Goal: Communication & Community: Answer question/provide support

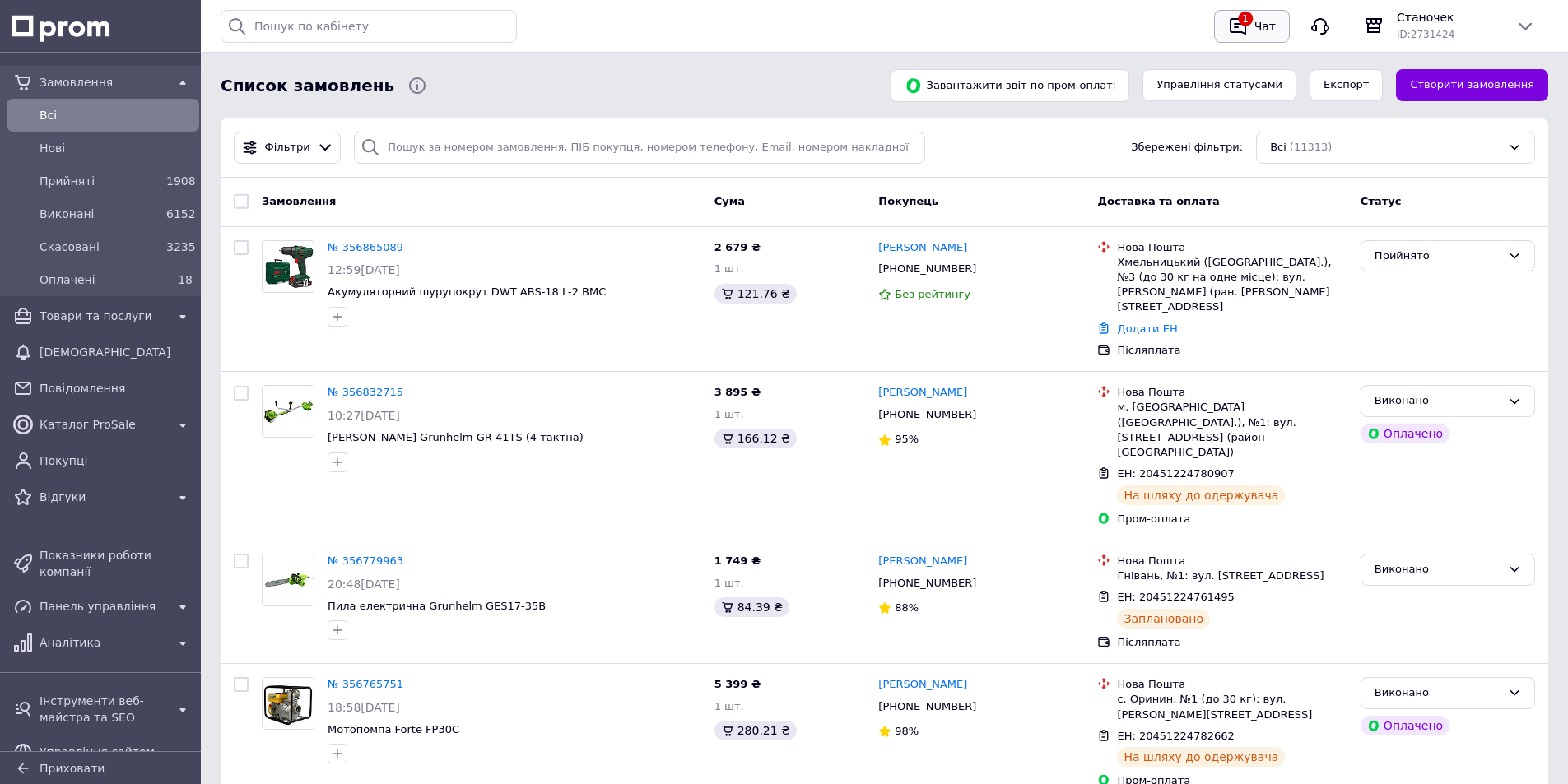
click at [1245, 24] on icon "button" at bounding box center [1238, 26] width 20 height 20
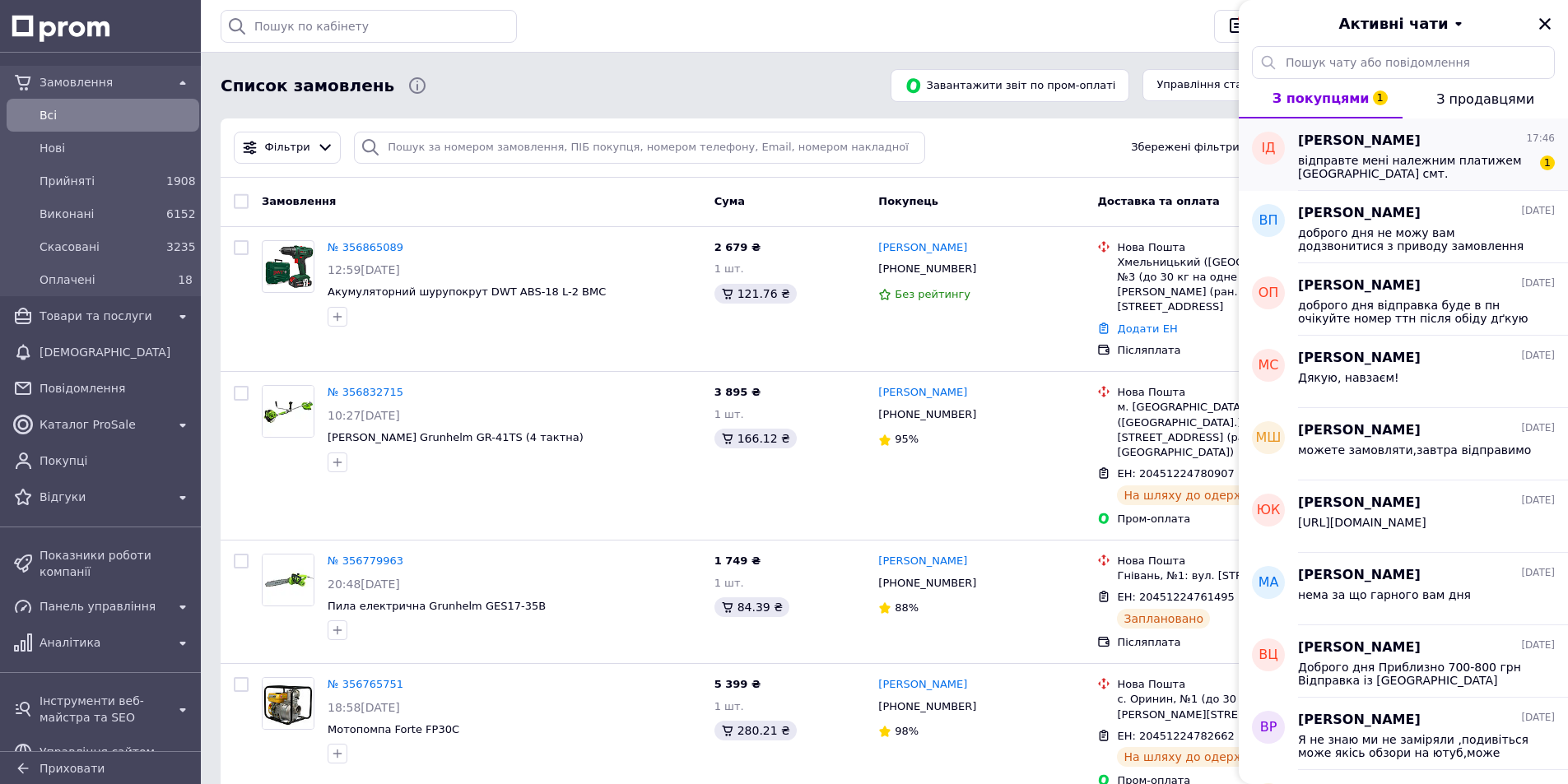
click at [1404, 165] on span "відправте мені належним платижем [GEOGRAPHIC_DATA] смт.[GEOGRAPHIC_DATA] Нова п…" at bounding box center [1415, 167] width 234 height 26
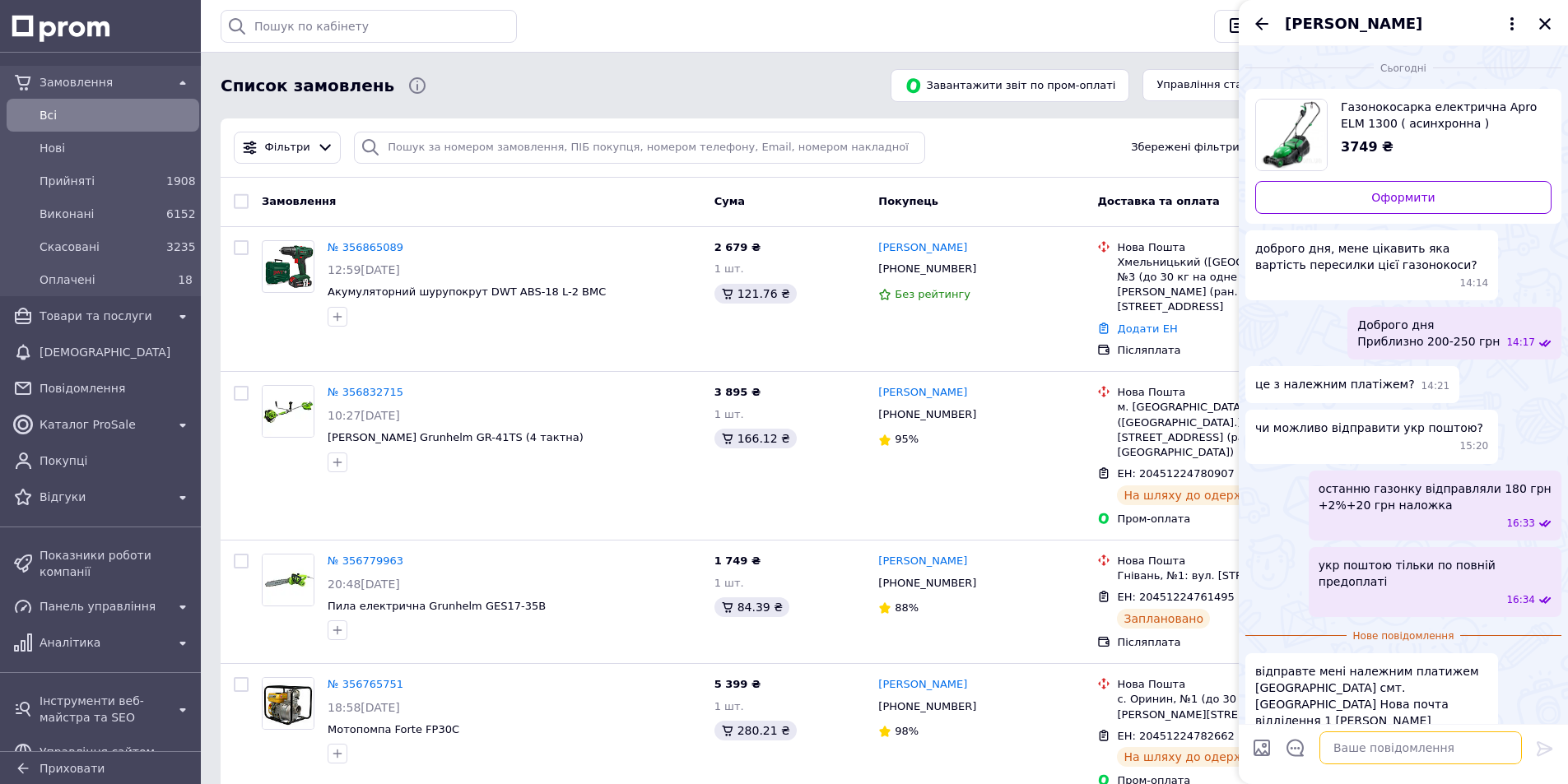
click at [1397, 733] on textarea at bounding box center [1421, 748] width 203 height 33
click at [1326, 759] on textarea "добре" at bounding box center [1404, 748] width 235 height 33
paste textarea "Ім'я"
type textarea "добре Ім'я напишіть будь ласка"
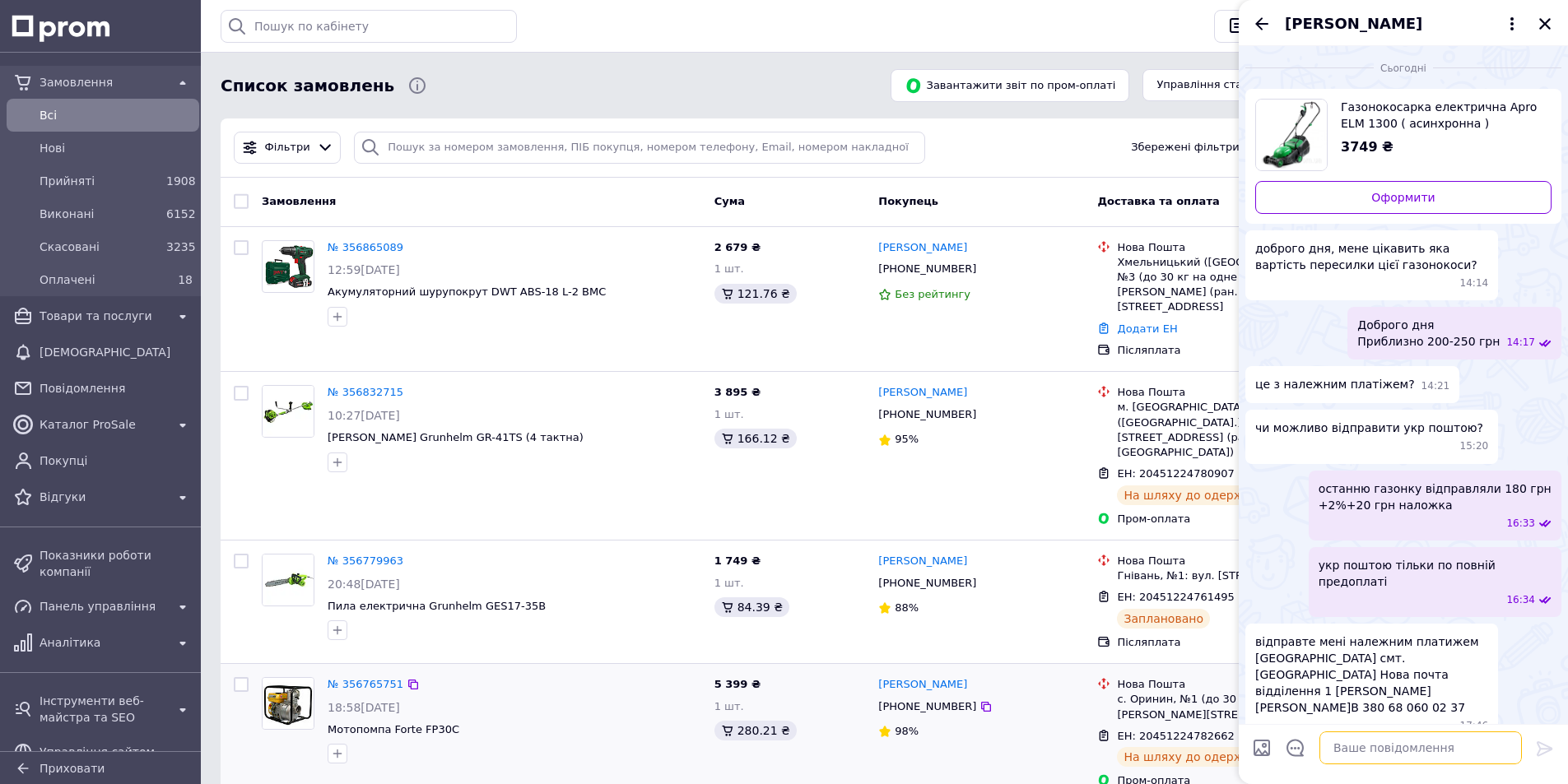
scroll to position [19, 0]
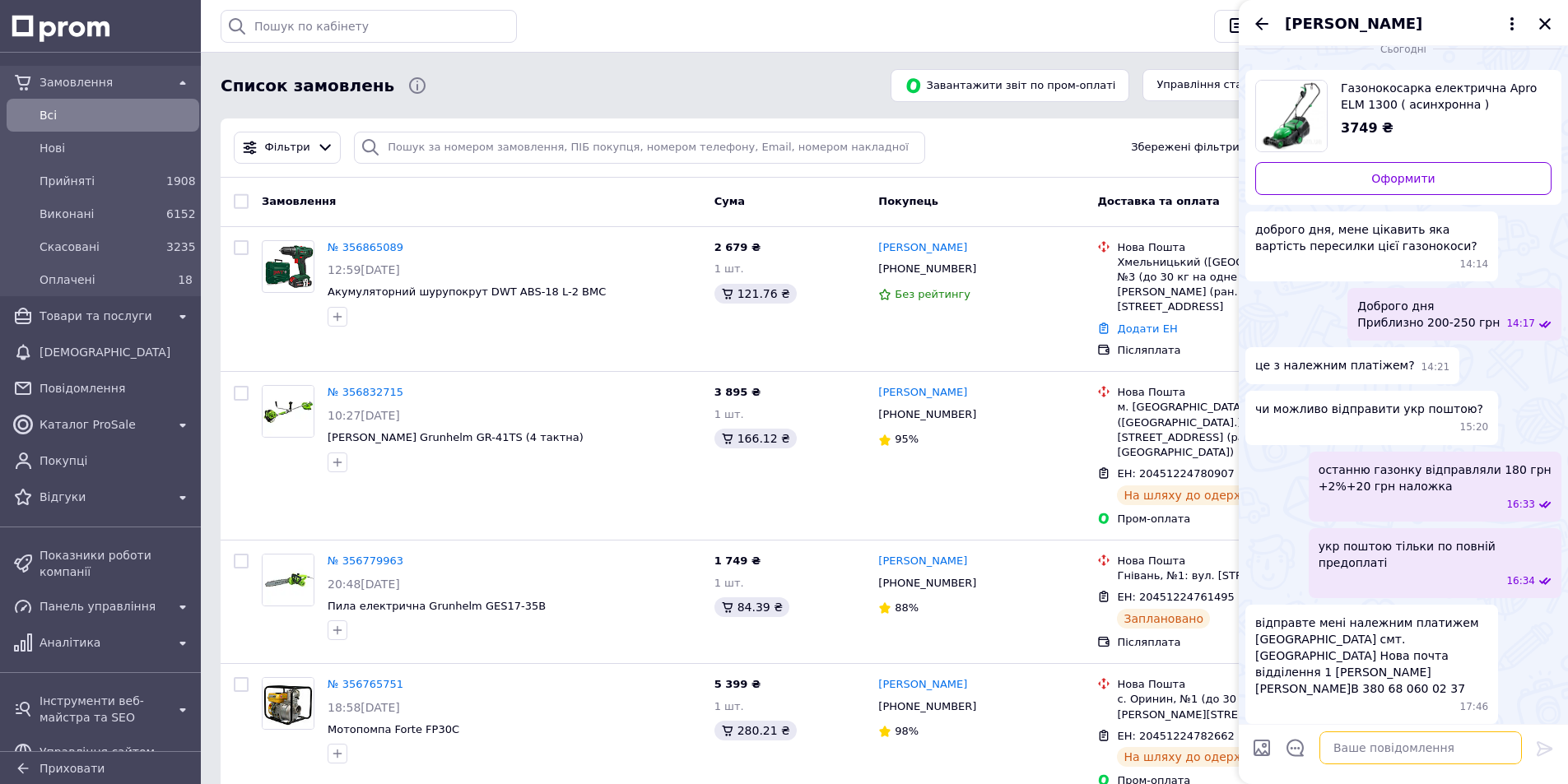
click at [1386, 748] on textarea at bounding box center [1421, 748] width 203 height 33
type textarea "а побавчив в чаті"
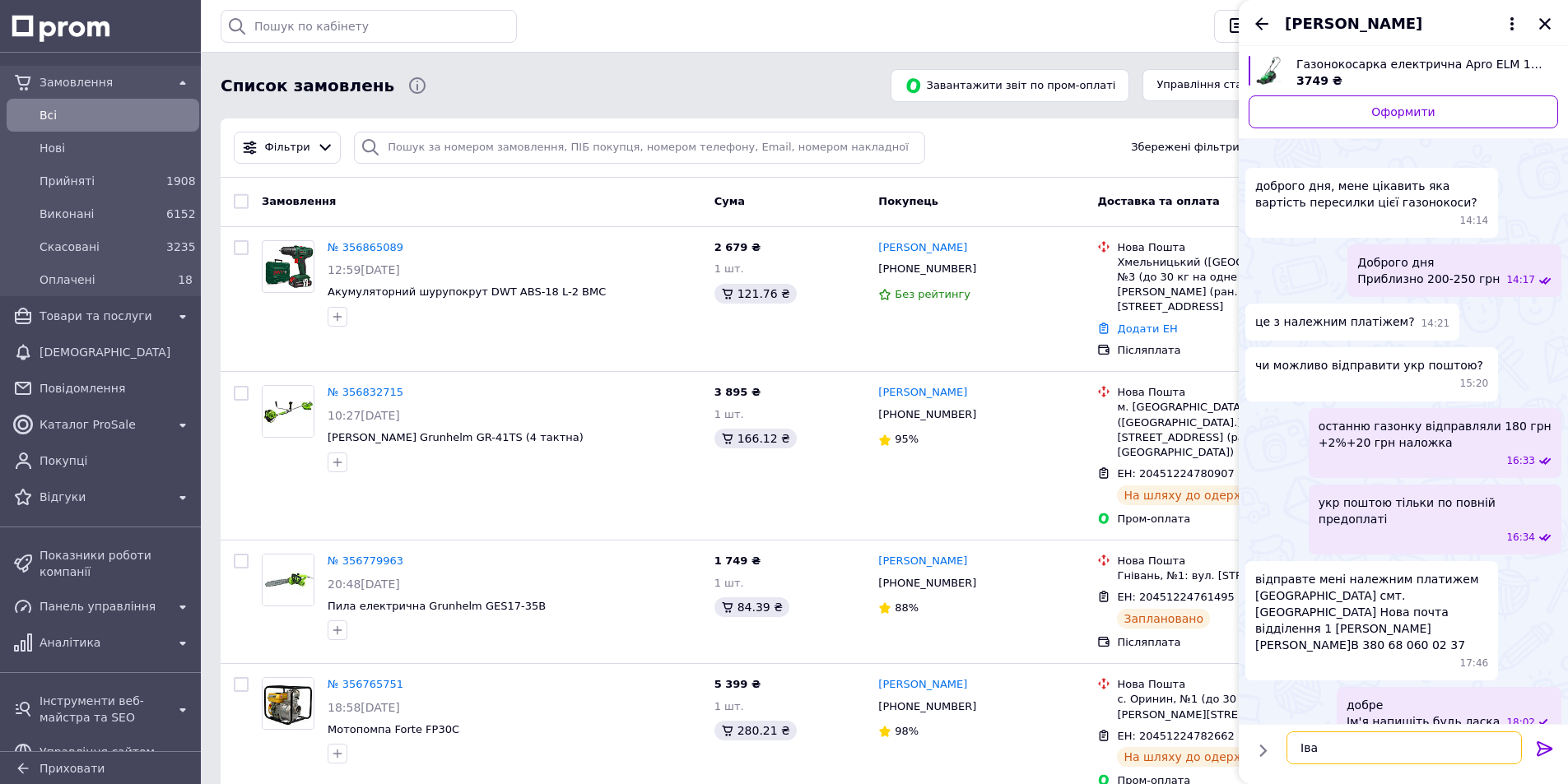
type textarea "[PERSON_NAME]"
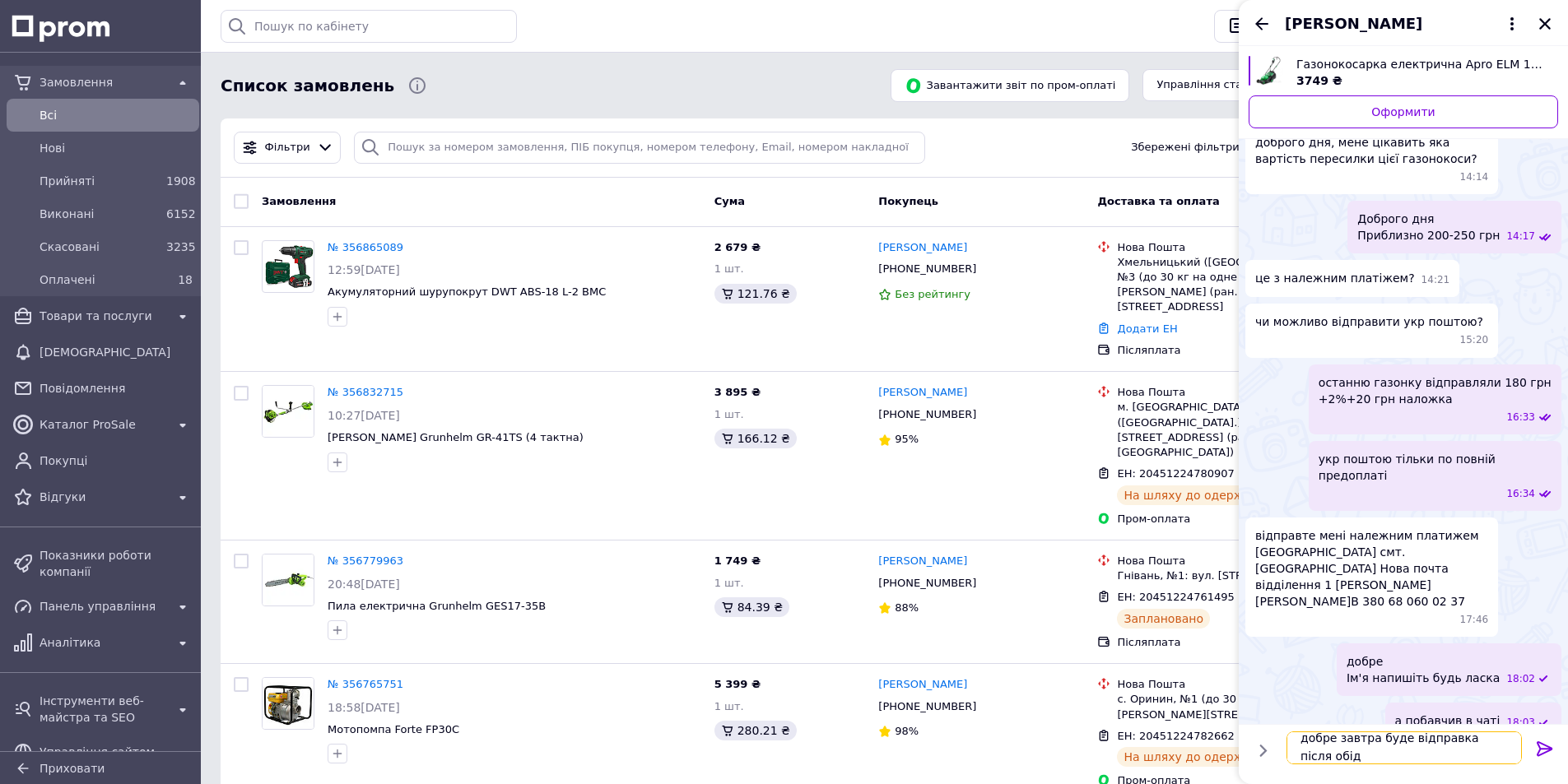
type textarea "добре завтра буде відправка після обіду"
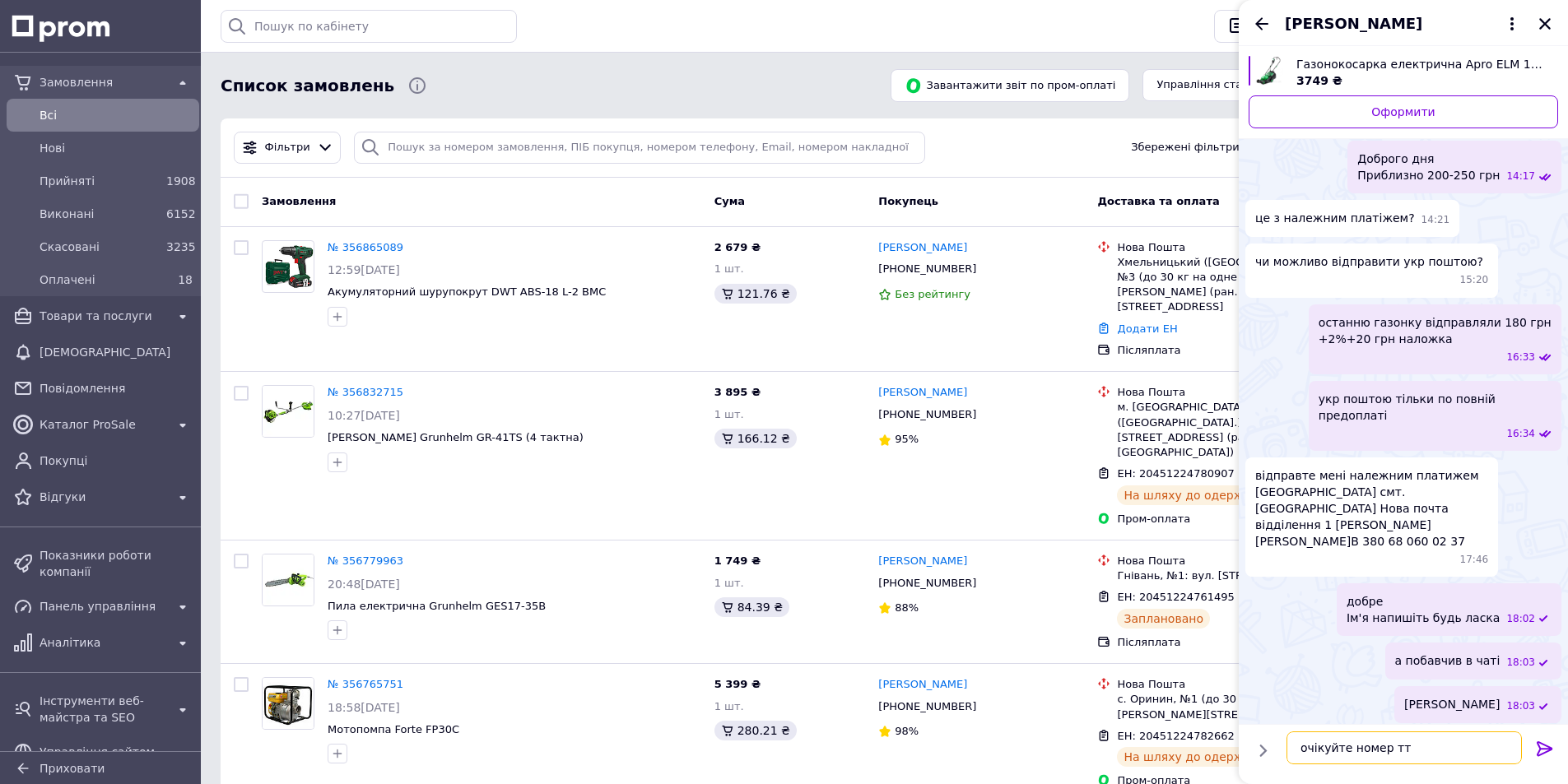
type textarea "очікуйте номер ттн"
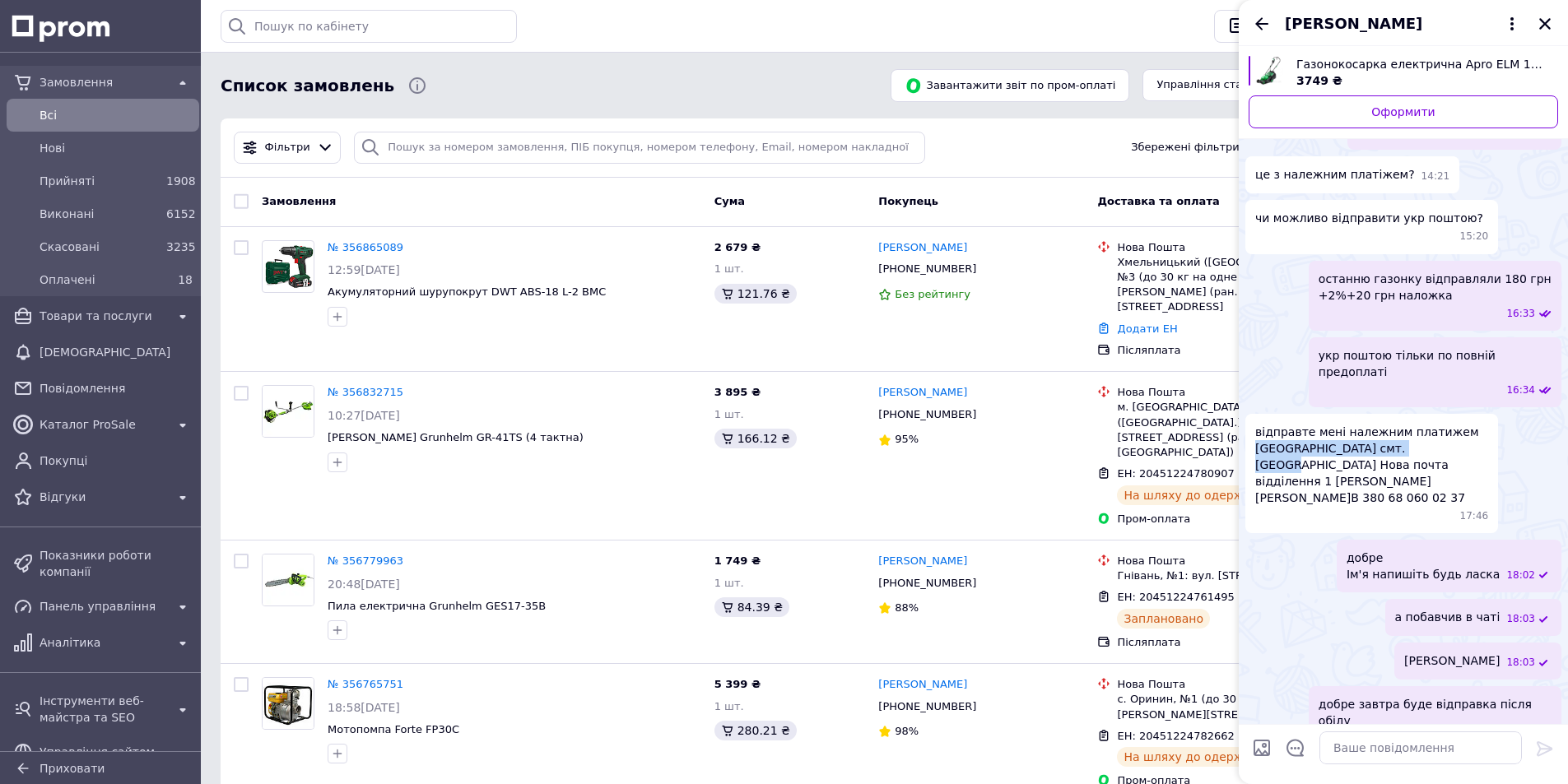
drag, startPoint x: 1414, startPoint y: 414, endPoint x: 1254, endPoint y: 418, distance: 160.0
click at [1254, 418] on div "відправте мені належним платижем [GEOGRAPHIC_DATA] смт.[GEOGRAPHIC_DATA] Нова п…" at bounding box center [1371, 473] width 253 height 119
copy span "[GEOGRAPHIC_DATA] смт.[GEOGRAPHIC_DATA]"
drag, startPoint x: 1318, startPoint y: 429, endPoint x: 1251, endPoint y: 437, distance: 67.5
click at [1251, 437] on div "відправте мені належним платижем [GEOGRAPHIC_DATA] смт.[GEOGRAPHIC_DATA] Нова п…" at bounding box center [1371, 473] width 253 height 119
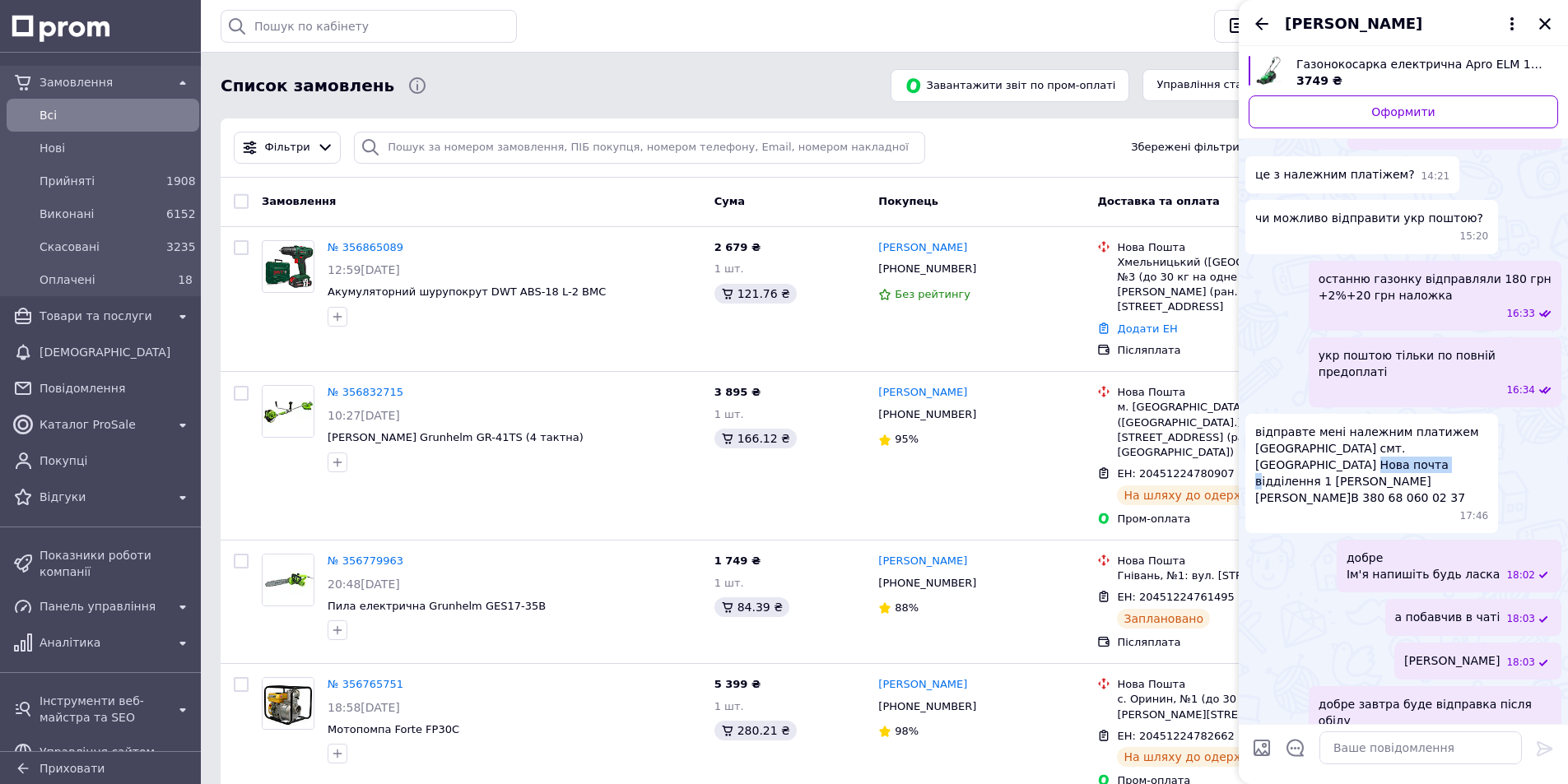
copy span "відділення 1"
drag, startPoint x: 1373, startPoint y: 21, endPoint x: 1247, endPoint y: 21, distance: 126.0
click at [1247, 21] on div "[PERSON_NAME]" at bounding box center [1403, 22] width 329 height 46
drag, startPoint x: 1324, startPoint y: 435, endPoint x: 1360, endPoint y: 436, distance: 36.0
click at [1360, 436] on span "відправте мені належним платижем [GEOGRAPHIC_DATA] смт.[GEOGRAPHIC_DATA] Нова п…" at bounding box center [1371, 464] width 233 height 82
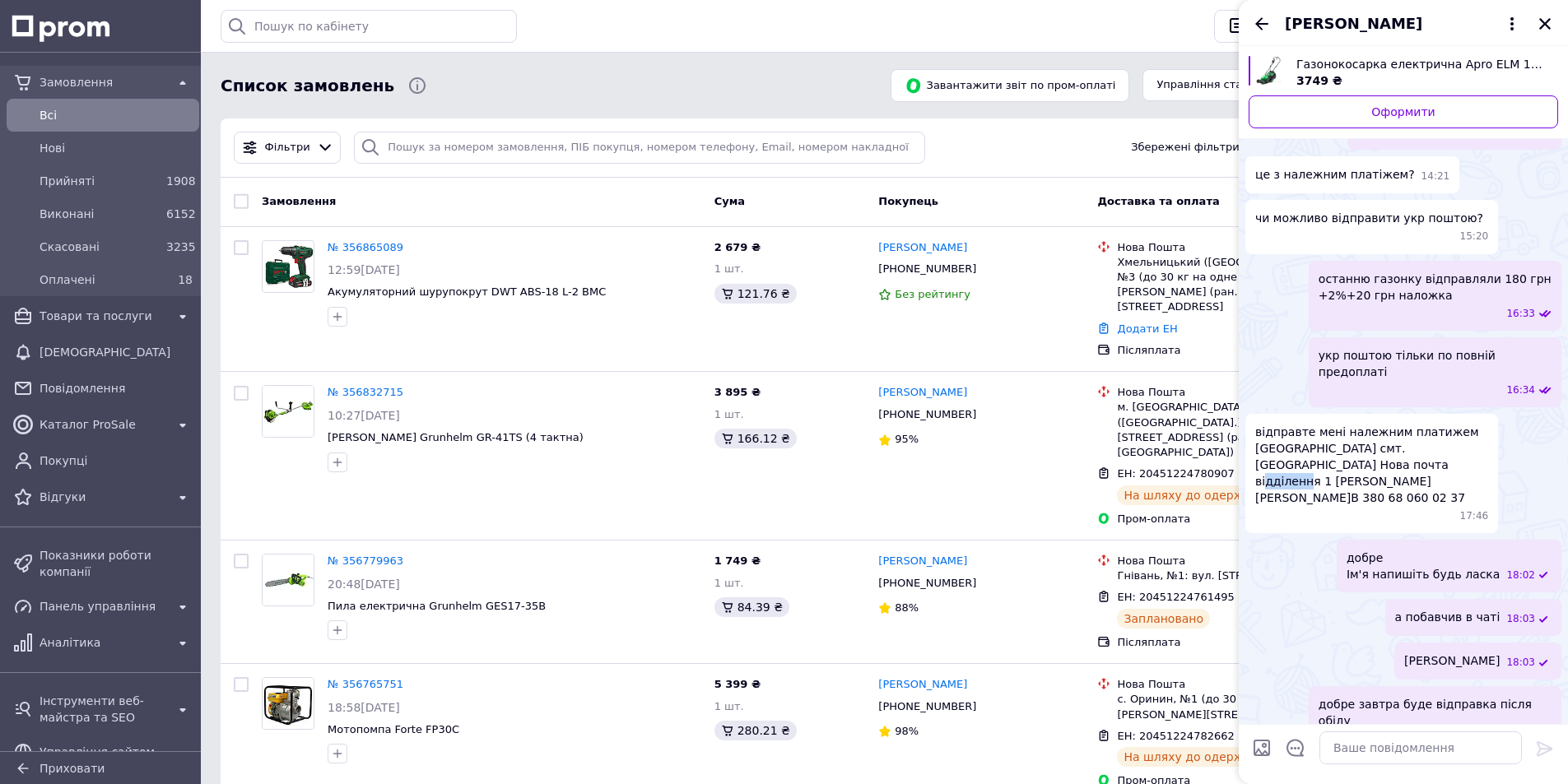
copy span "[PERSON_NAME] [PERSON_NAME]"
drag, startPoint x: 1463, startPoint y: 432, endPoint x: 1387, endPoint y: 439, distance: 76.3
click at [1387, 439] on span "відправте мені належним платижем [GEOGRAPHIC_DATA] смт.[GEOGRAPHIC_DATA] Нова п…" at bounding box center [1371, 464] width 233 height 82
copy span "0 68 060 02 37"
click at [1292, 65] on div "Газонокосарка електрична Apro ELM 1300 ( асинхронна ) 3749 ₴" at bounding box center [1421, 72] width 275 height 33
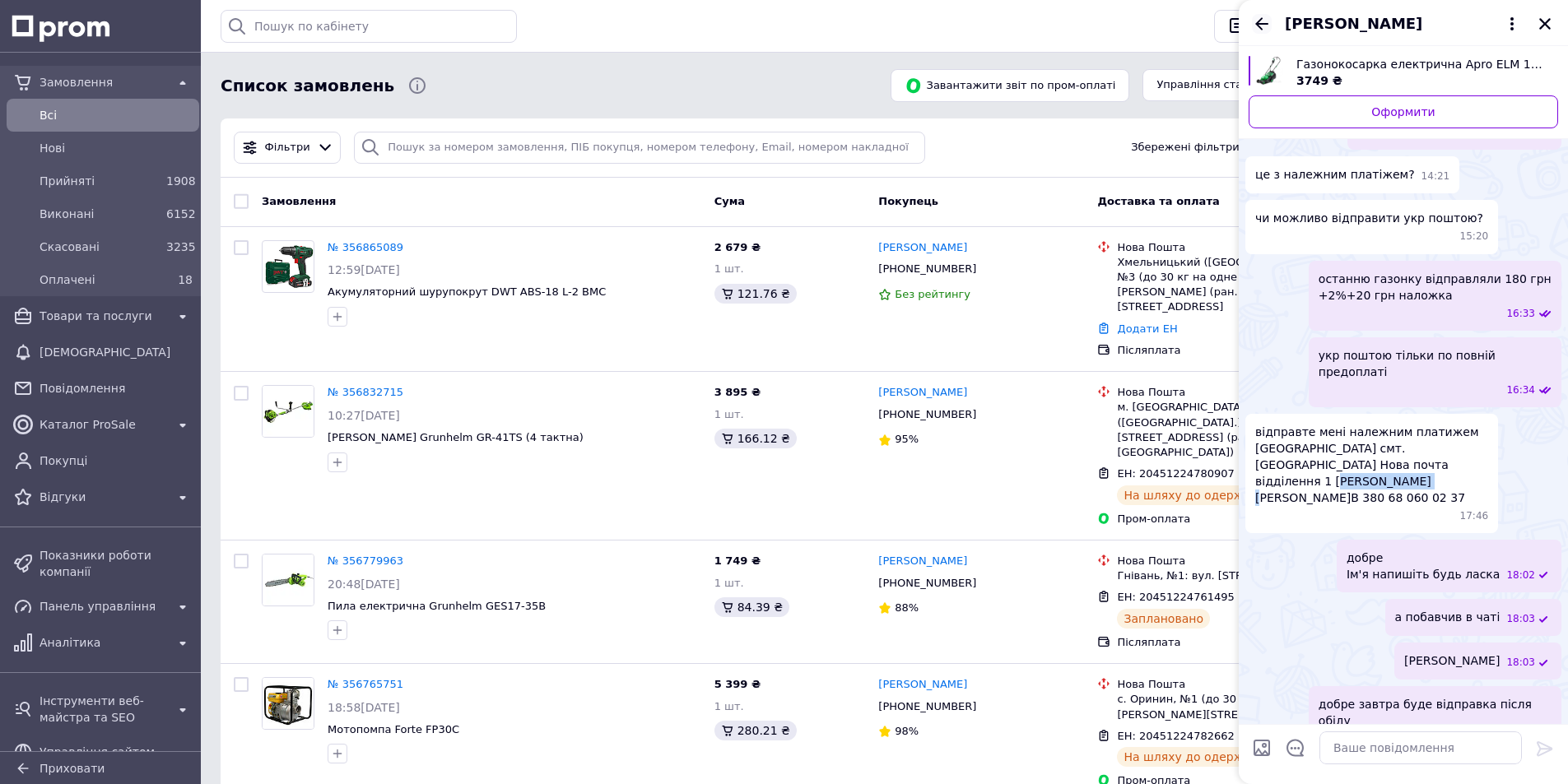
click at [1271, 19] on icon "Назад" at bounding box center [1262, 23] width 20 height 20
